Goal: Information Seeking & Learning: Learn about a topic

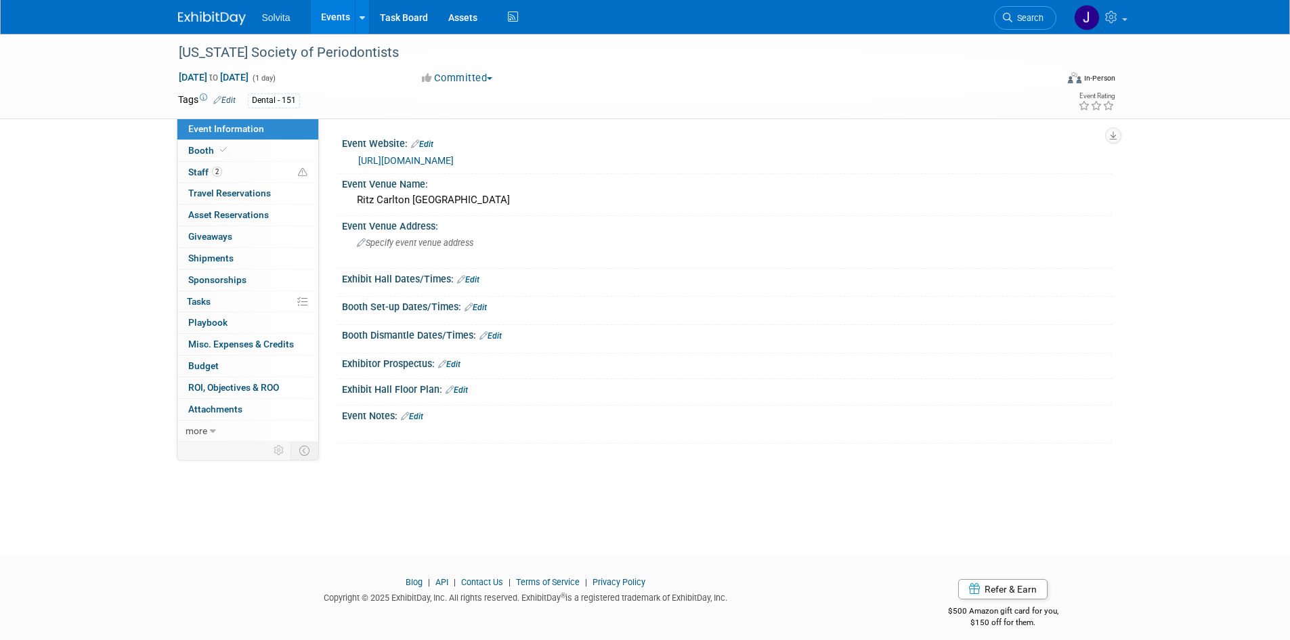
click at [230, 18] on img at bounding box center [212, 19] width 68 height 14
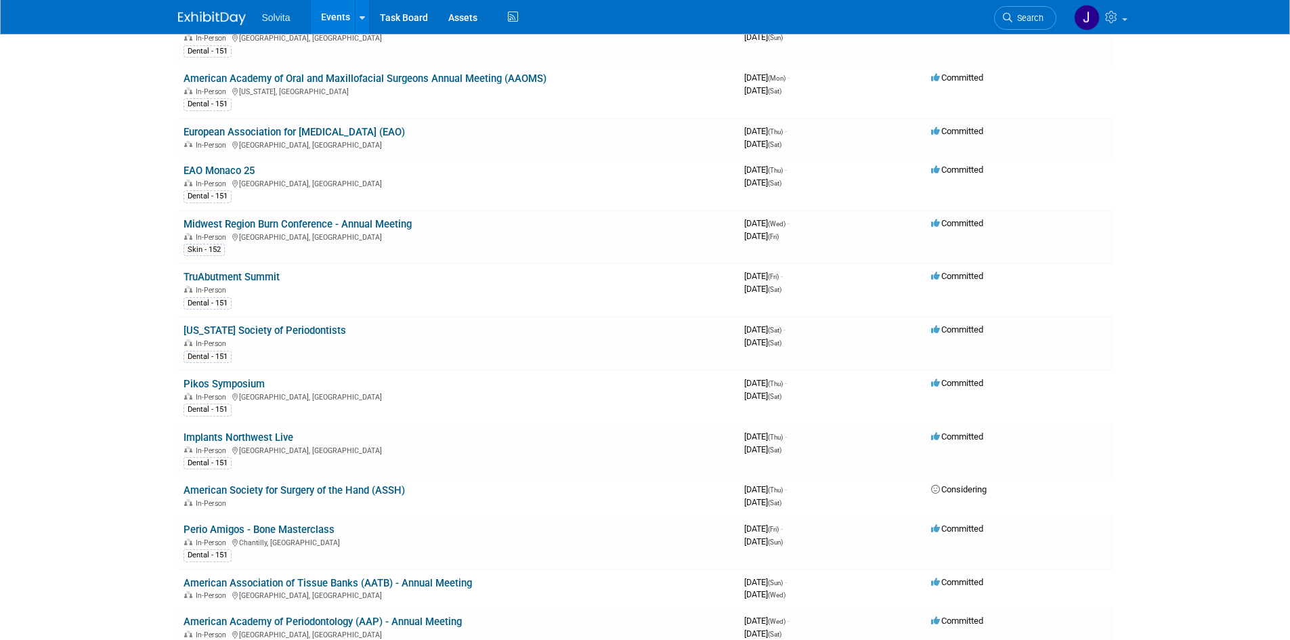
scroll to position [474, 0]
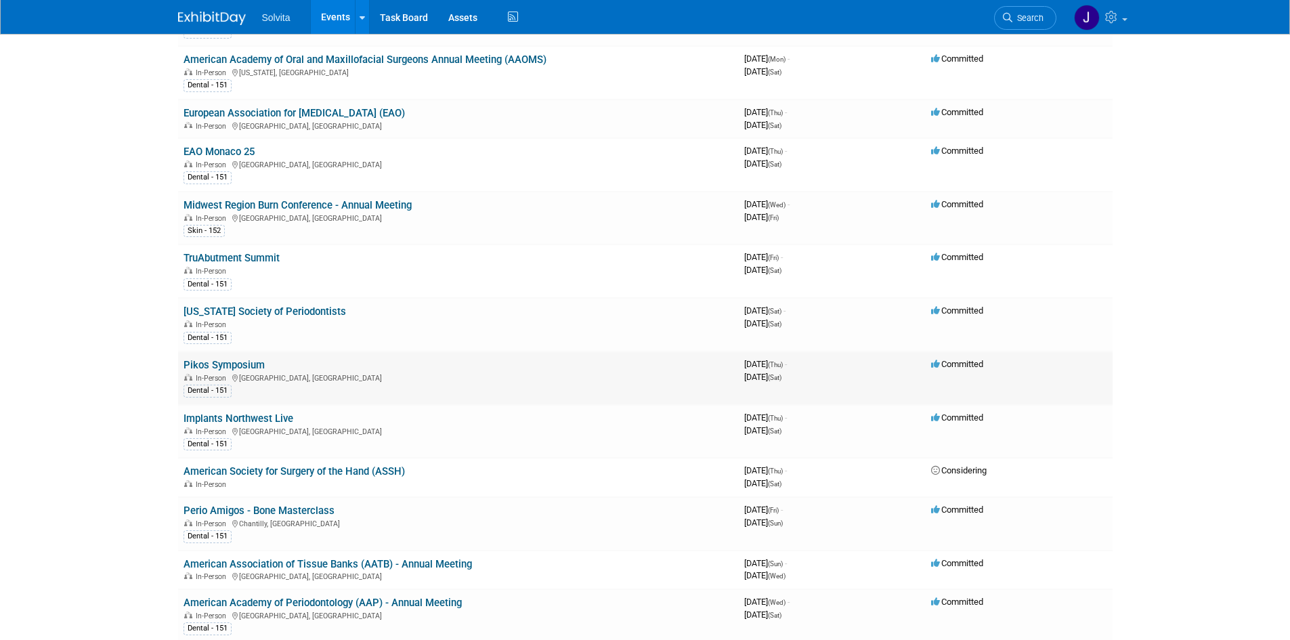
click at [226, 364] on link "Pikos Symposium" at bounding box center [223, 365] width 81 height 12
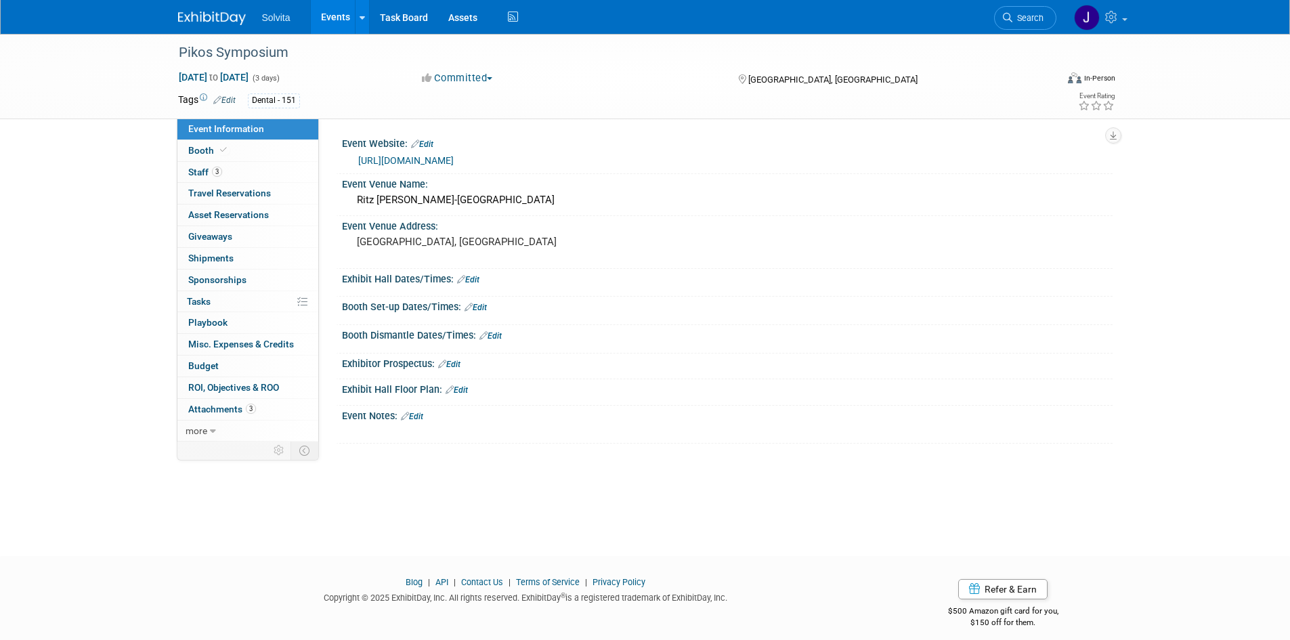
click at [424, 163] on link "https://www.pikosinstitute.com/live-courses/pikos-symposium-2025-full-arch-imme…" at bounding box center [405, 160] width 95 height 11
drag, startPoint x: 523, startPoint y: 200, endPoint x: 329, endPoint y: 197, distance: 193.7
click at [329, 197] on div "Event Website: Edit https://www.pikosinstitute.com/live-courses/pikos-symposium…" at bounding box center [716, 279] width 794 height 323
click at [534, 237] on pre "[GEOGRAPHIC_DATA], [GEOGRAPHIC_DATA]" at bounding box center [502, 242] width 291 height 12
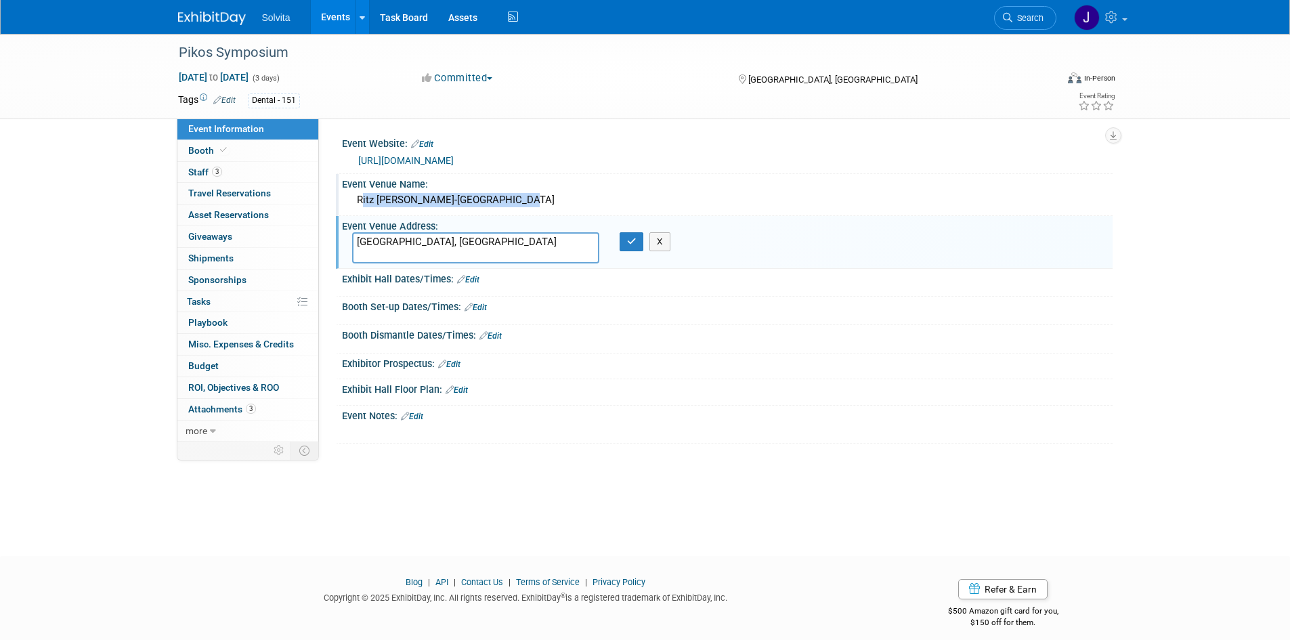
drag, startPoint x: 505, startPoint y: 200, endPoint x: 352, endPoint y: 200, distance: 153.0
click at [352, 200] on div "Ritz Carlton Orlando-Great Lakes" at bounding box center [727, 200] width 750 height 21
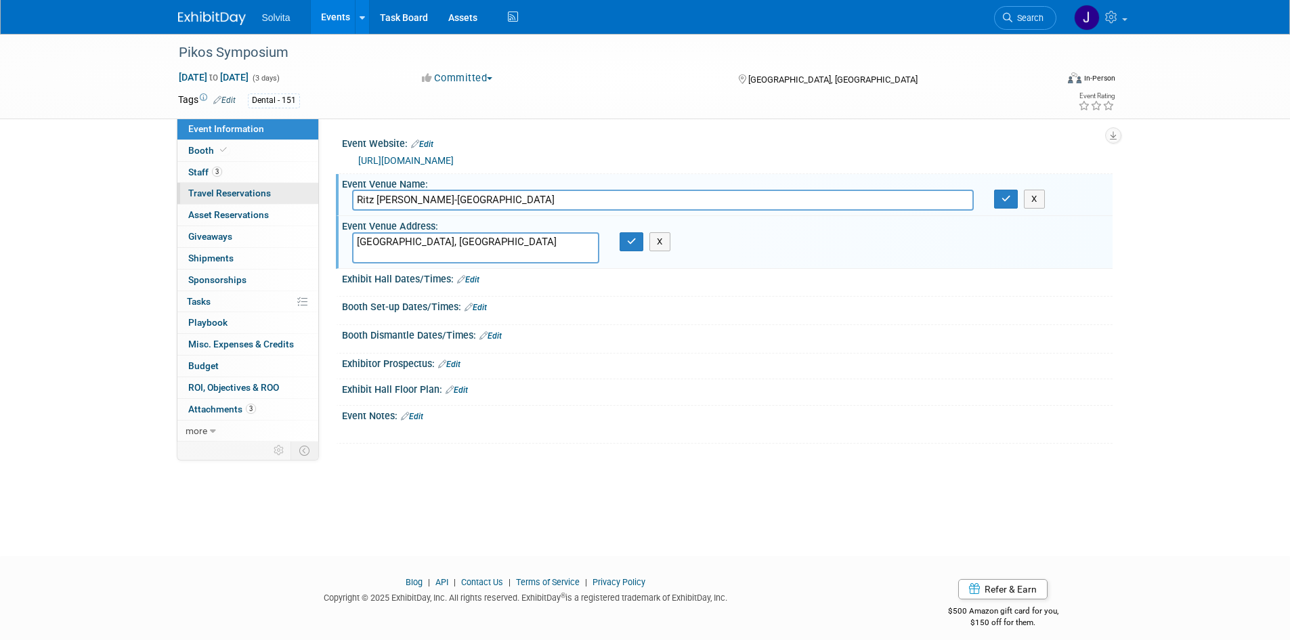
drag, startPoint x: 518, startPoint y: 200, endPoint x: 267, endPoint y: 191, distance: 250.7
click at [267, 191] on div "Event Information Event Info Booth Booth 3 Staff 3 Staff 0 Travel Reservations …" at bounding box center [645, 239] width 955 height 410
click at [863, 283] on div "Exhibit Hall Dates/Times: Edit" at bounding box center [727, 278] width 771 height 18
drag, startPoint x: 521, startPoint y: 197, endPoint x: 275, endPoint y: 206, distance: 245.9
click at [275, 206] on div "Event Information Event Info Booth Booth 3 Staff 3 Staff 0 Travel Reservations …" at bounding box center [645, 239] width 955 height 410
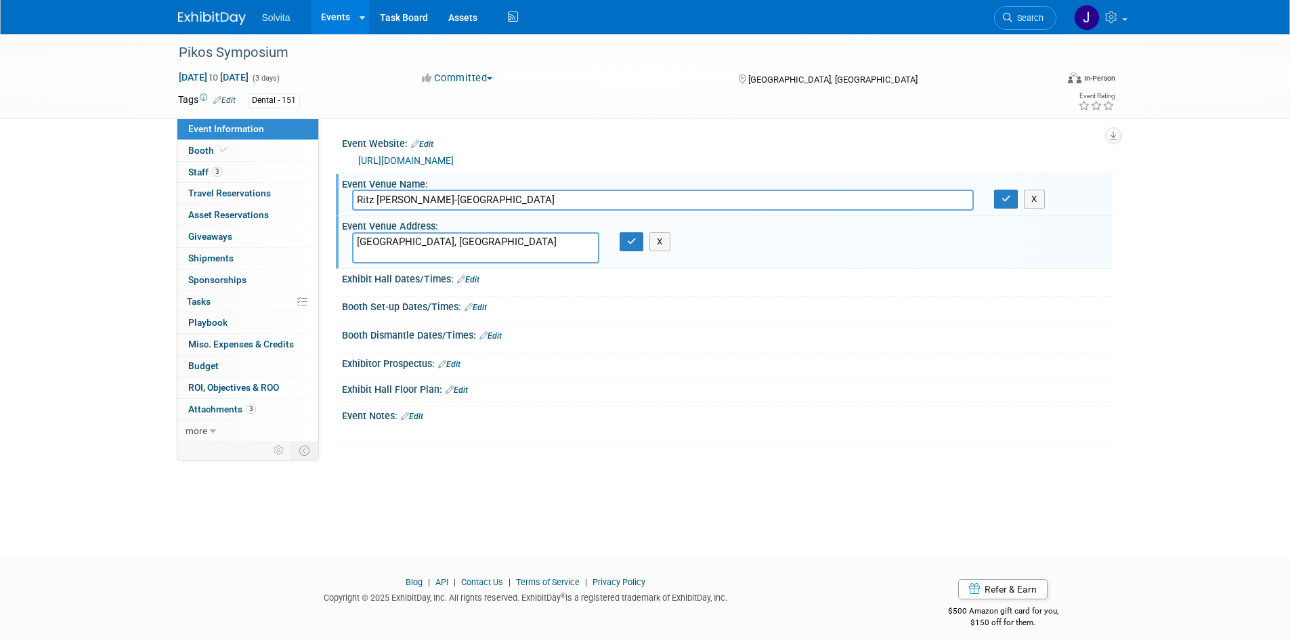
click at [964, 288] on div at bounding box center [727, 289] width 750 height 3
click at [631, 244] on icon "button" at bounding box center [631, 241] width 9 height 9
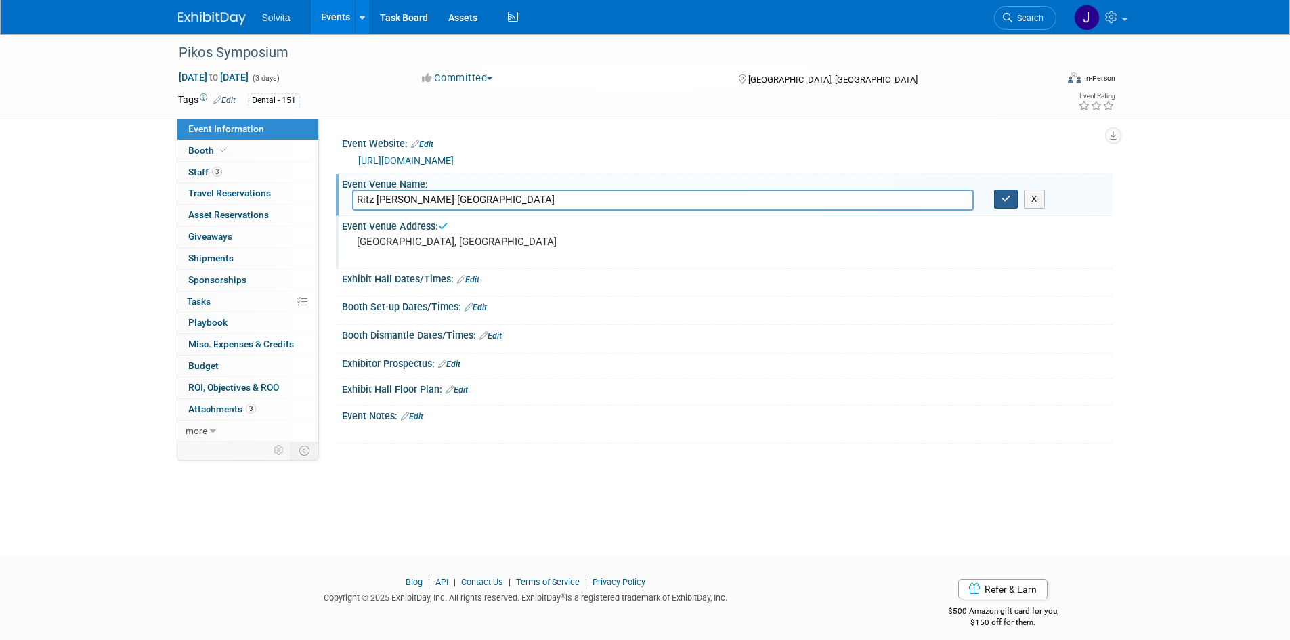
click at [1007, 201] on icon "button" at bounding box center [1005, 198] width 9 height 9
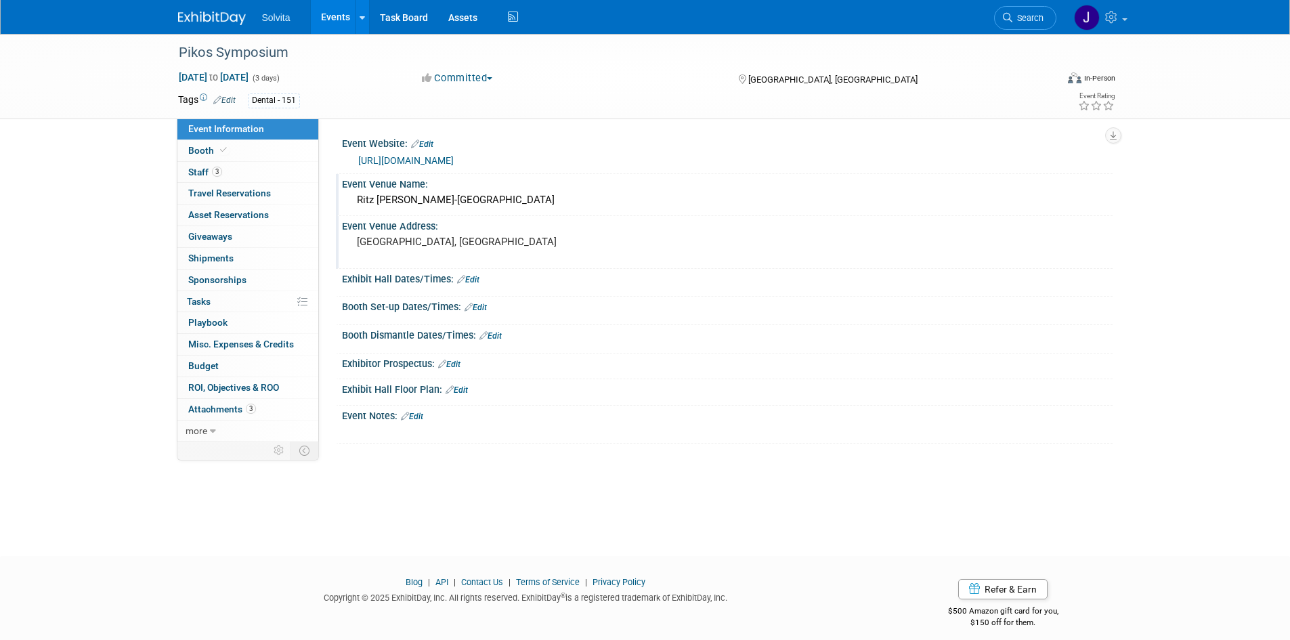
click at [206, 17] on img at bounding box center [212, 19] width 68 height 14
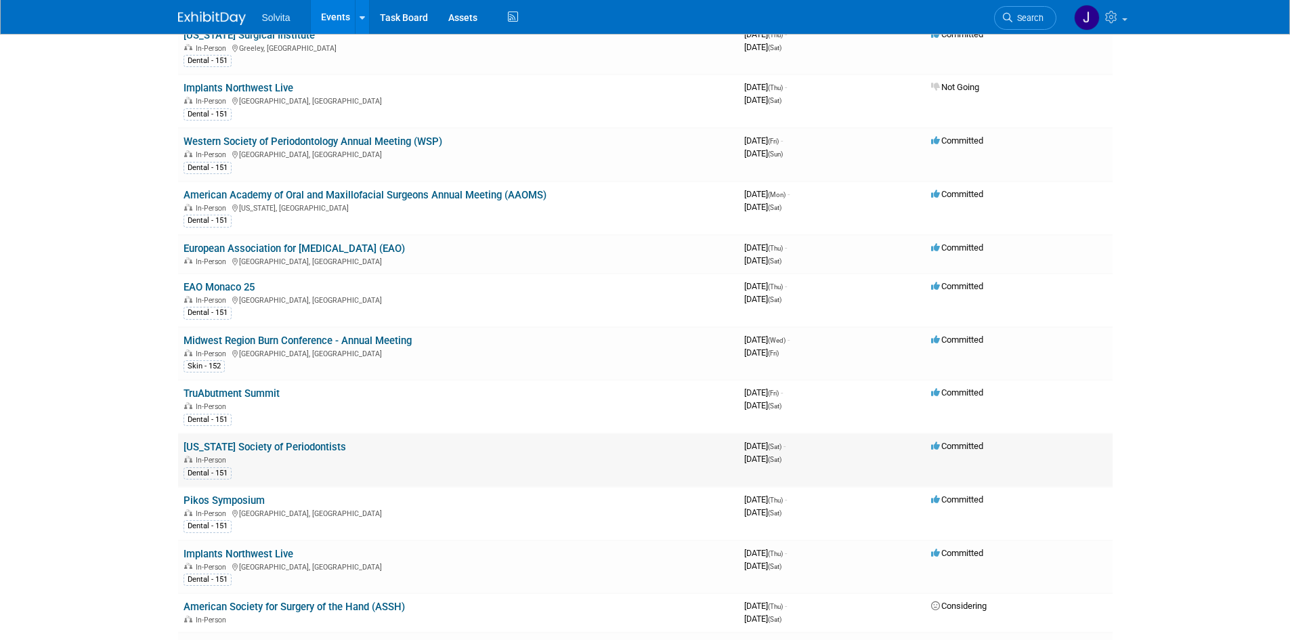
scroll to position [406, 0]
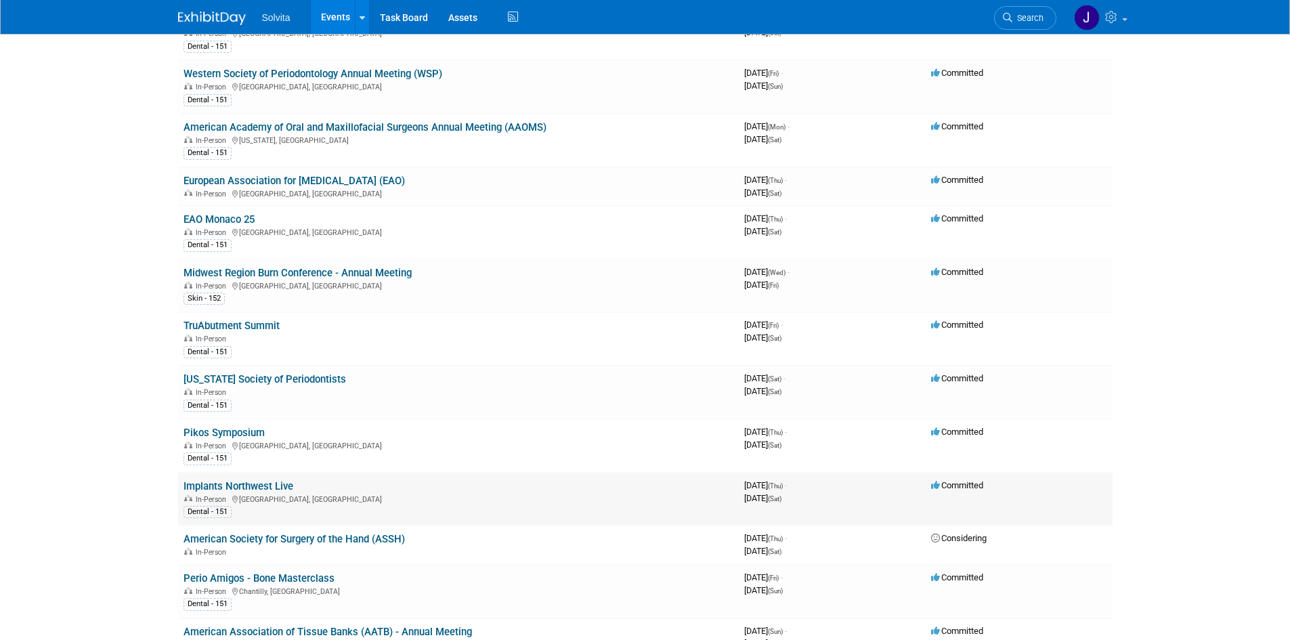
click at [262, 485] on link "Implants Northwest Live" at bounding box center [238, 486] width 110 height 12
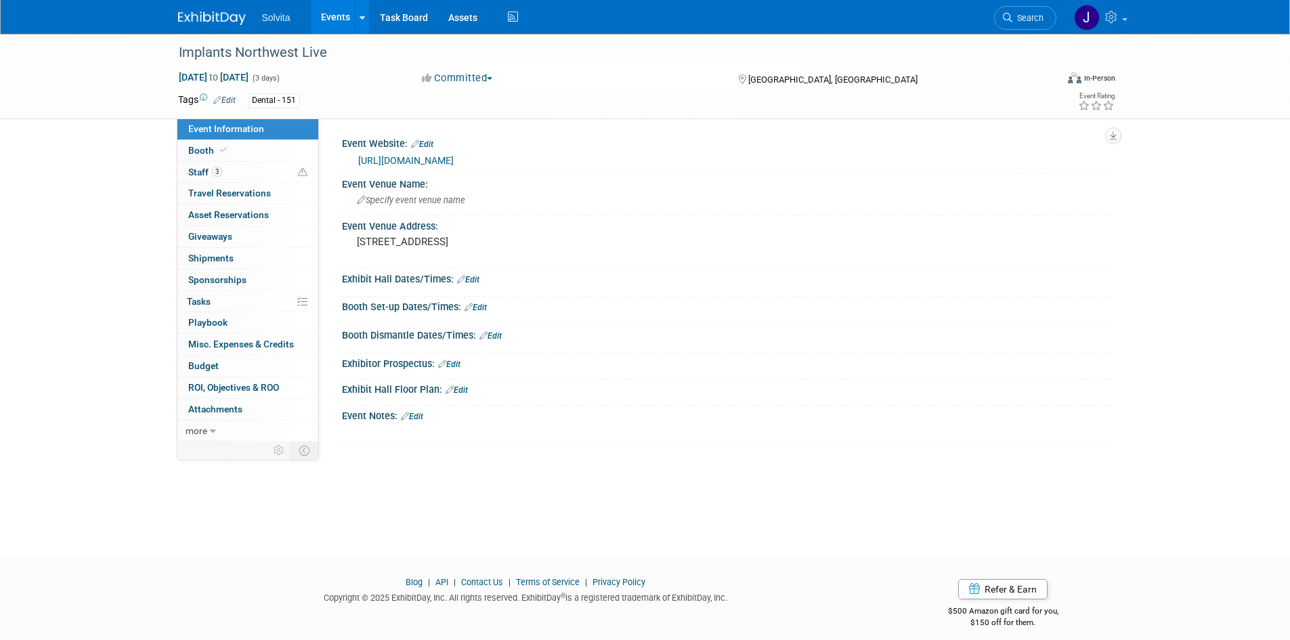
click at [410, 160] on link "https://www.inwlive.com/courses" at bounding box center [405, 160] width 95 height 11
click at [211, 20] on img at bounding box center [212, 19] width 68 height 14
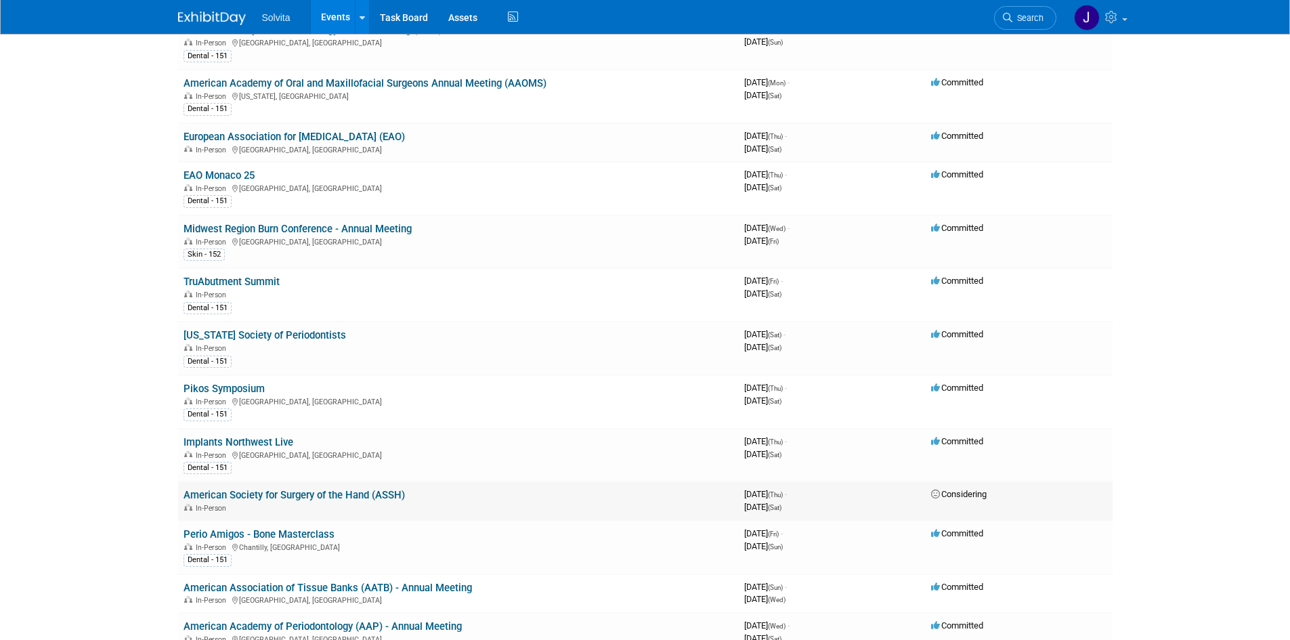
scroll to position [474, 0]
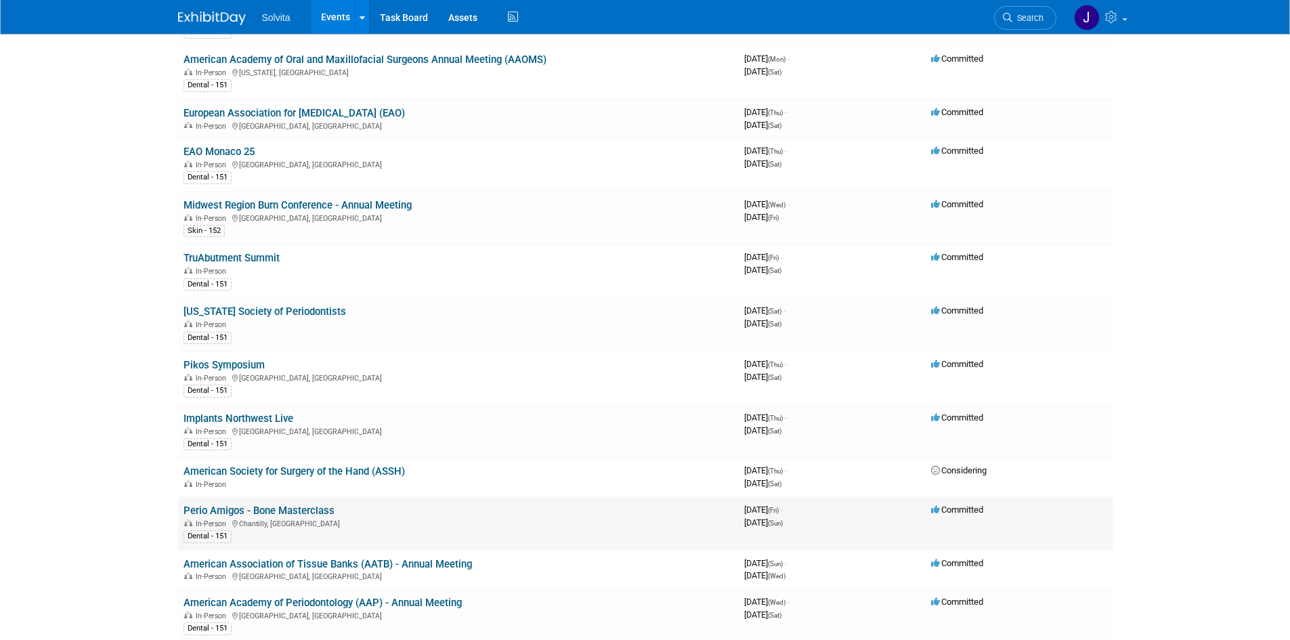
click at [295, 509] on link "Perio Amigos - Bone Masterclass" at bounding box center [258, 510] width 151 height 12
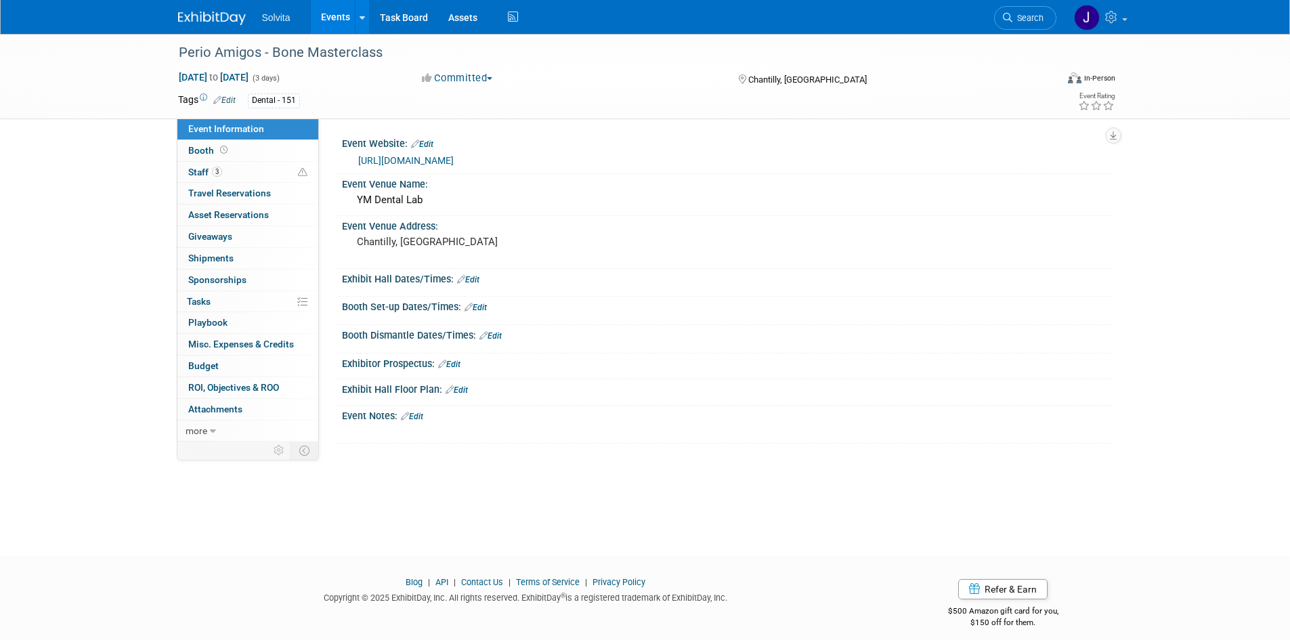
click at [447, 156] on link "https://perioamigos.com/" at bounding box center [405, 160] width 95 height 11
